Goal: Information Seeking & Learning: Learn about a topic

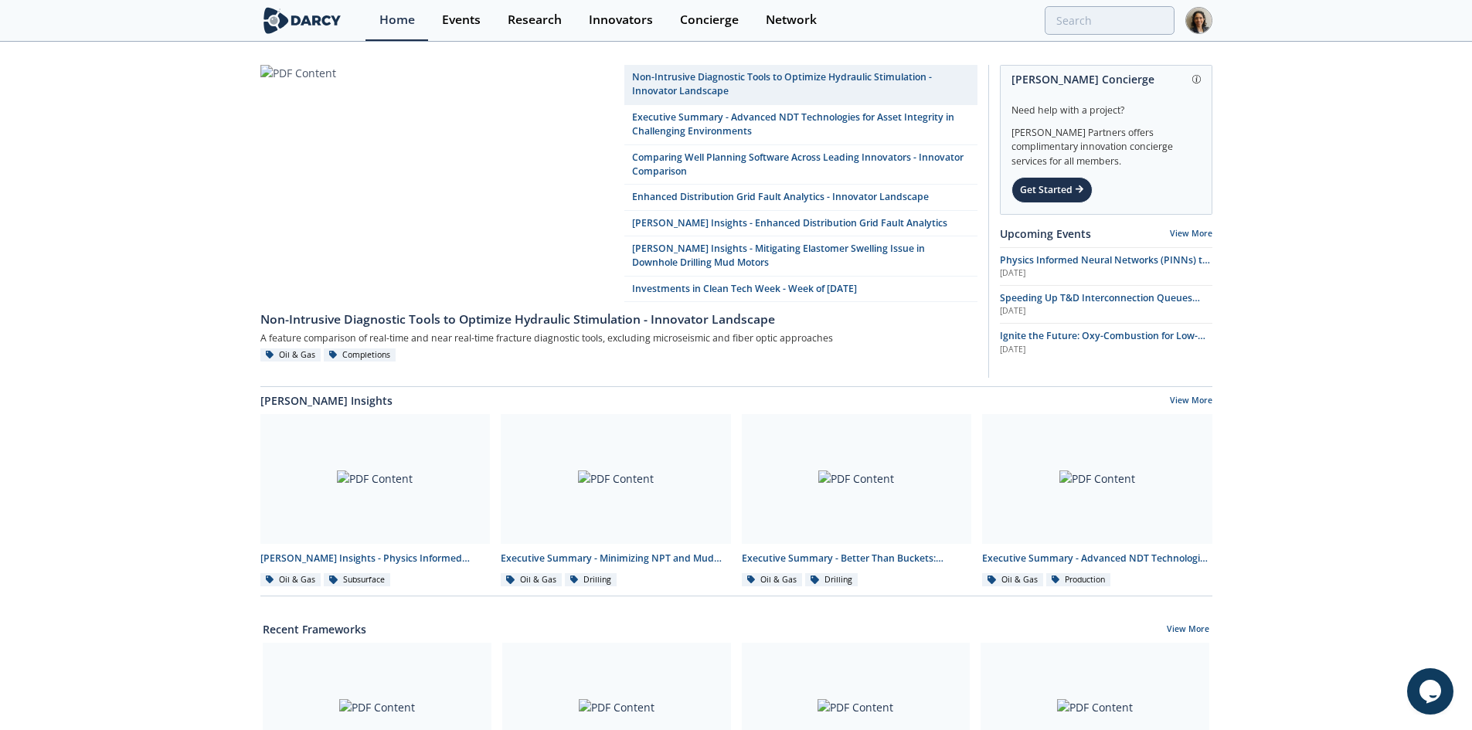
click at [1104, 36] on div "Home Events Research Innovators Concierge Network" at bounding box center [789, 20] width 846 height 41
click at [1078, 22] on input "search" at bounding box center [1007, 20] width 333 height 29
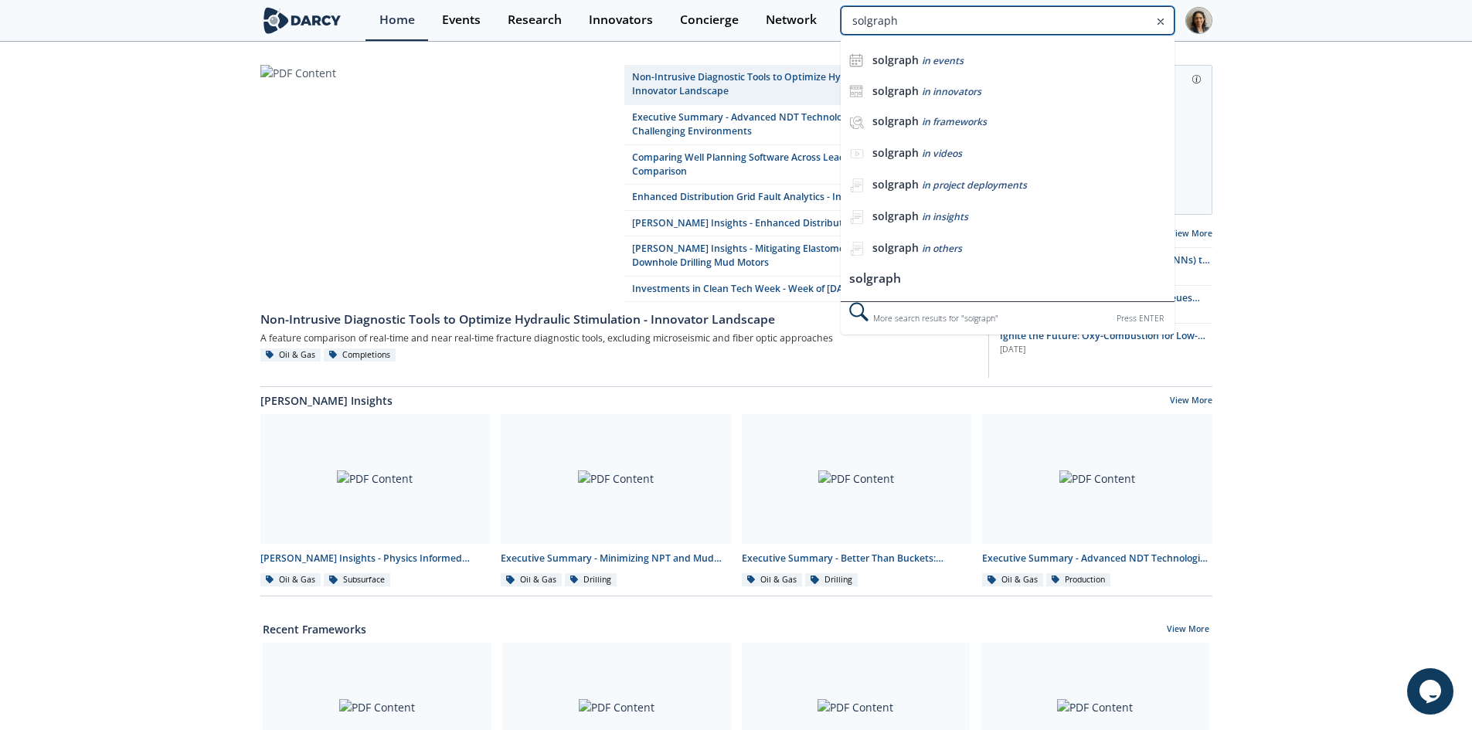
type input "solgraph"
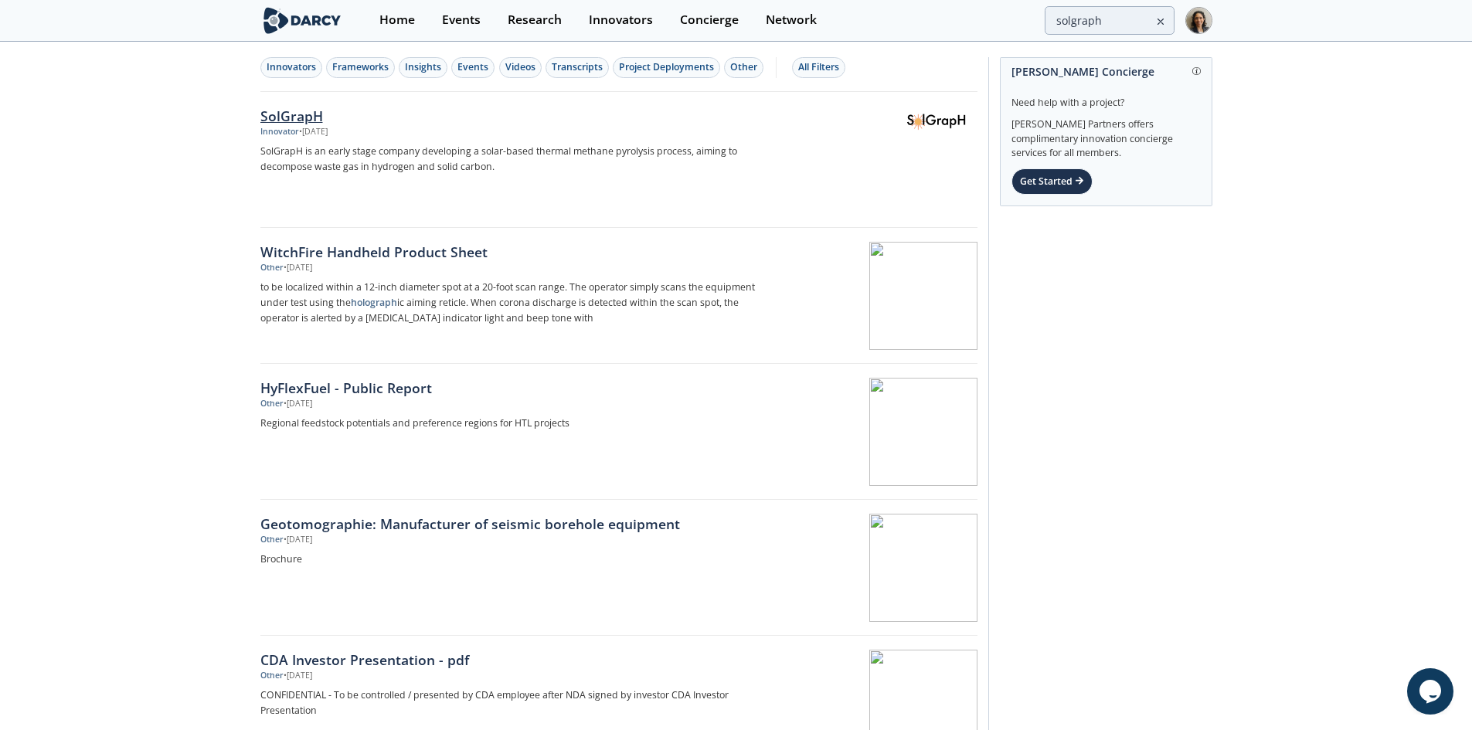
click at [542, 132] on div "Innovator • Aug 26, 2025" at bounding box center [516, 132] width 512 height 12
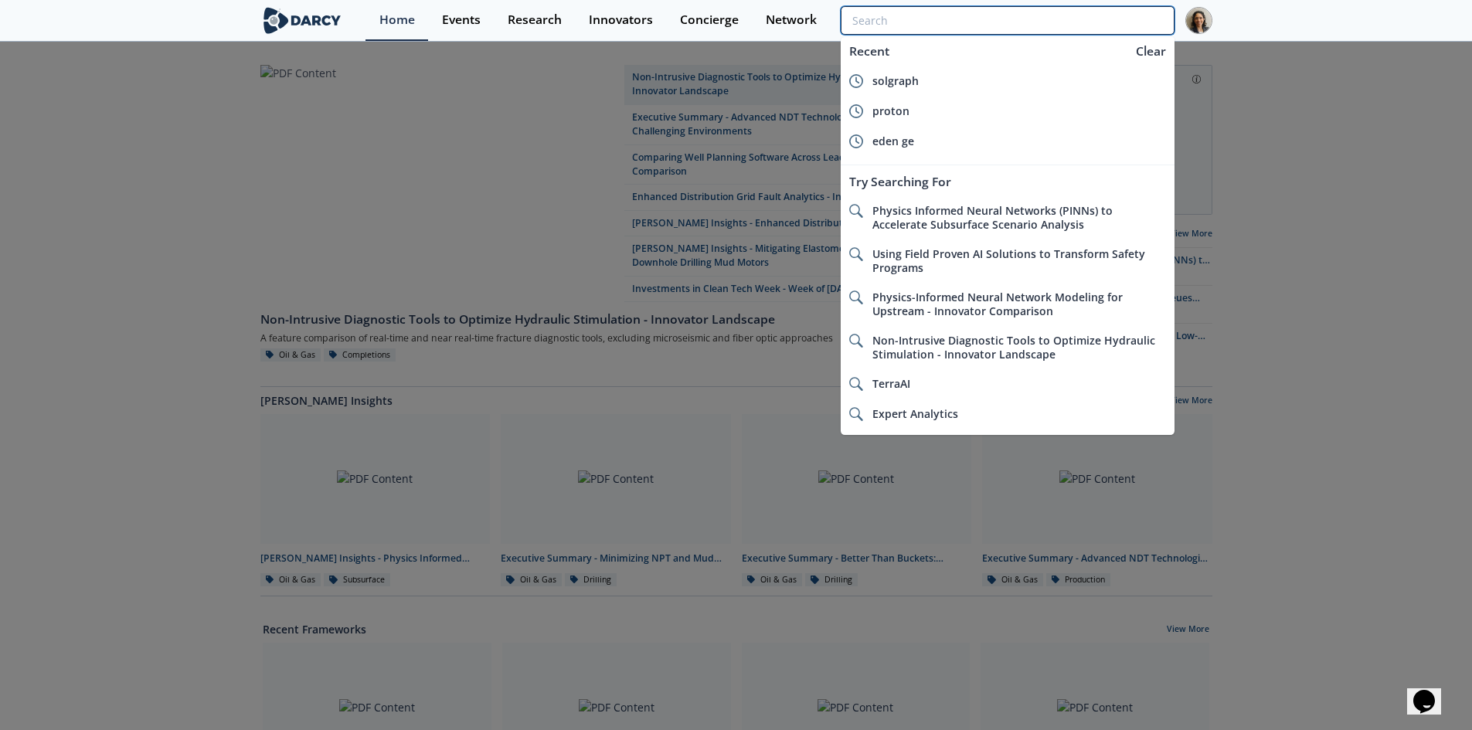
click at [1089, 26] on input "search" at bounding box center [1007, 20] width 333 height 29
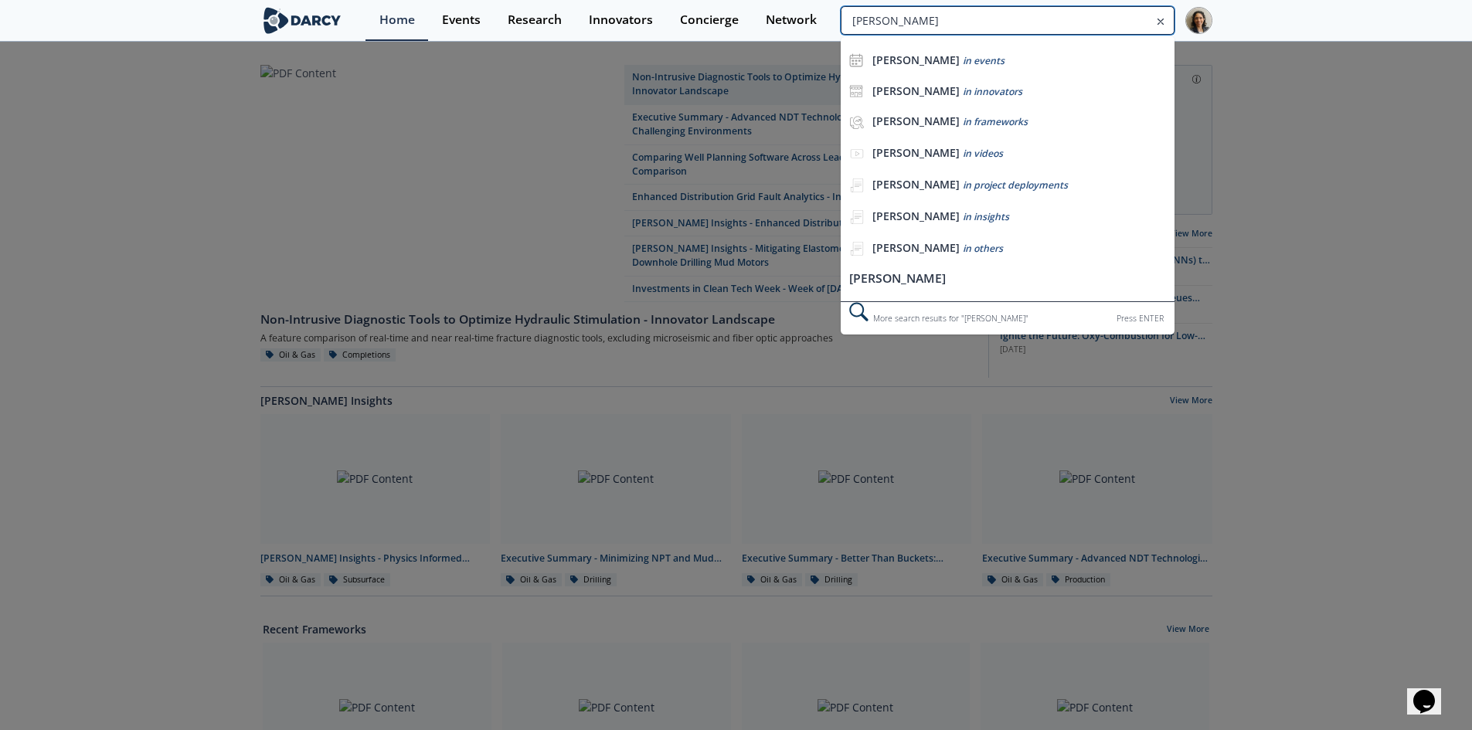
type input "eden geo"
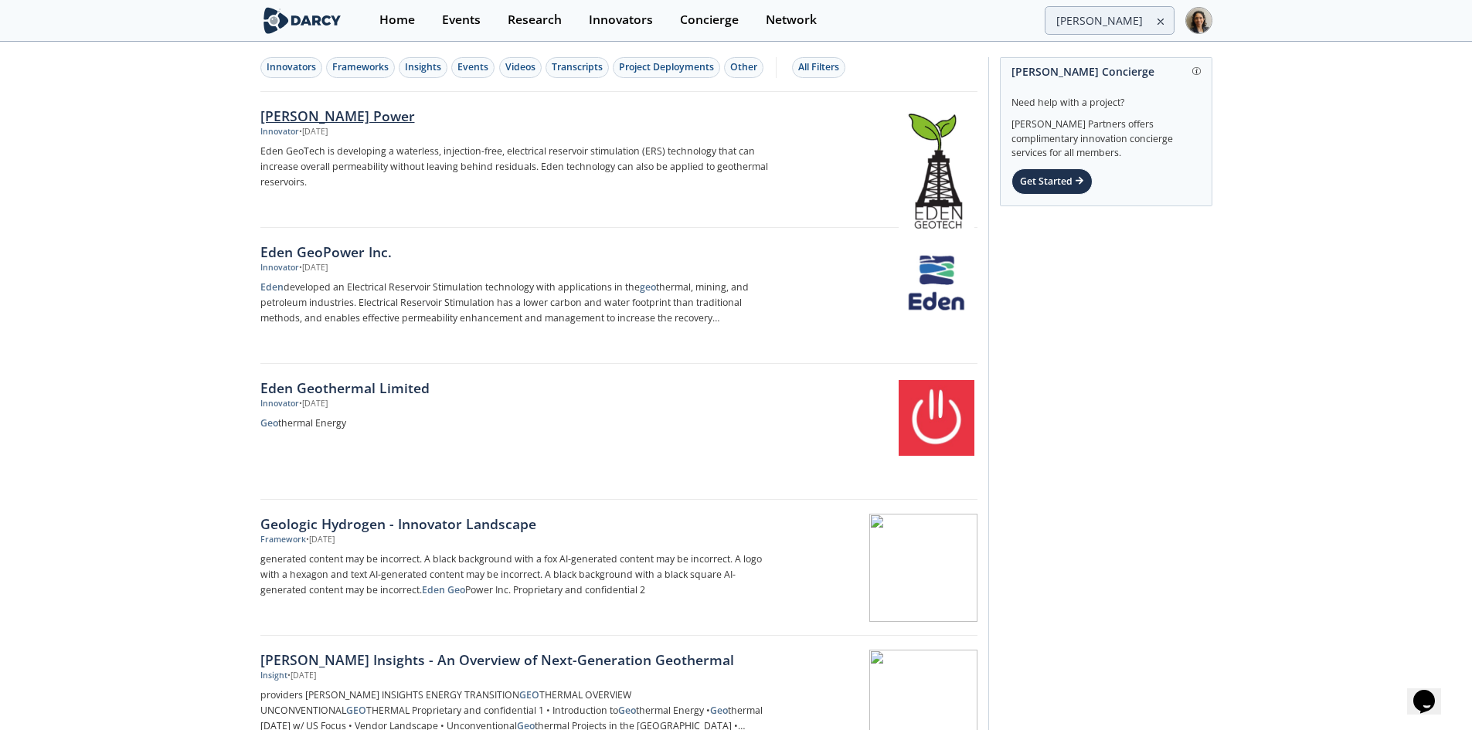
click at [427, 157] on p "Eden GeoTech is developing a waterless, injection-free, electrical reservoir st…" at bounding box center [516, 167] width 512 height 46
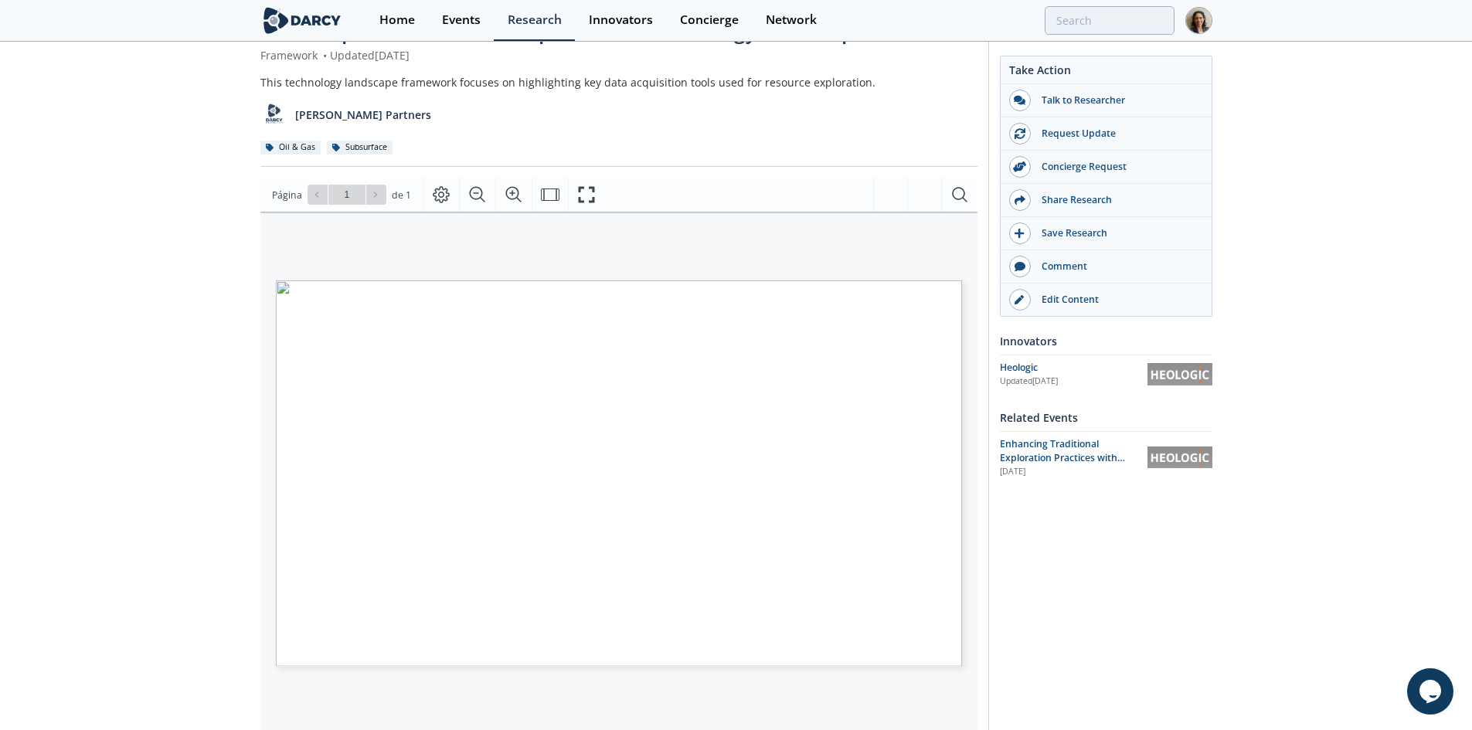
scroll to position [56, 0]
